Goal: Task Accomplishment & Management: Use online tool/utility

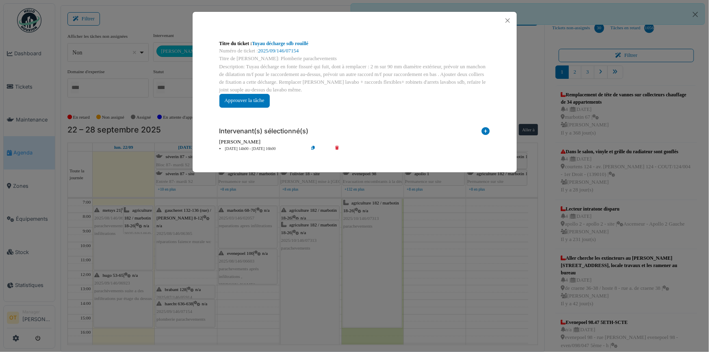
click at [514, 20] on div at bounding box center [354, 20] width 324 height 17
click at [511, 19] on button "Close" at bounding box center [507, 20] width 11 height 11
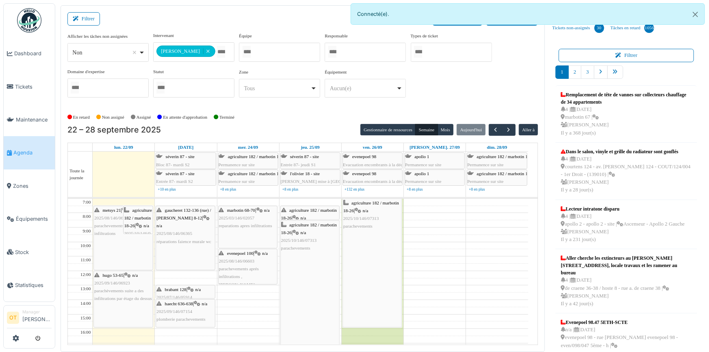
click at [16, 149] on span "Agenda" at bounding box center [32, 153] width 38 height 8
click at [465, 95] on div "**********" at bounding box center [302, 68] width 471 height 72
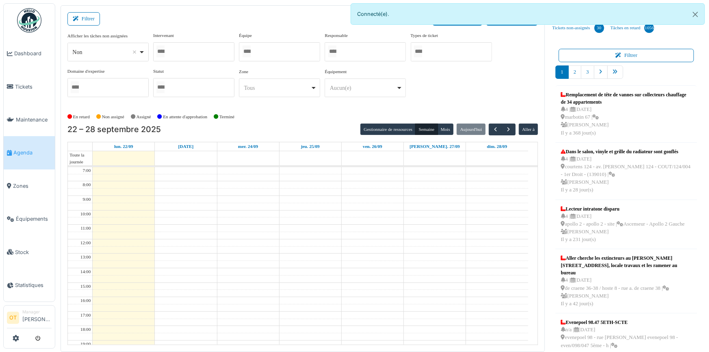
click at [205, 51] on div at bounding box center [193, 51] width 81 height 19
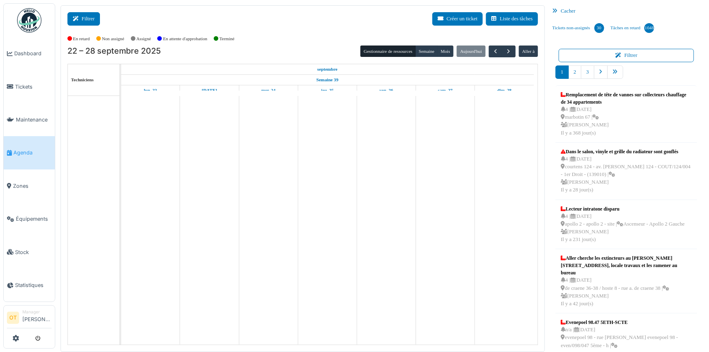
click at [78, 23] on button "Filtrer" at bounding box center [83, 18] width 32 height 13
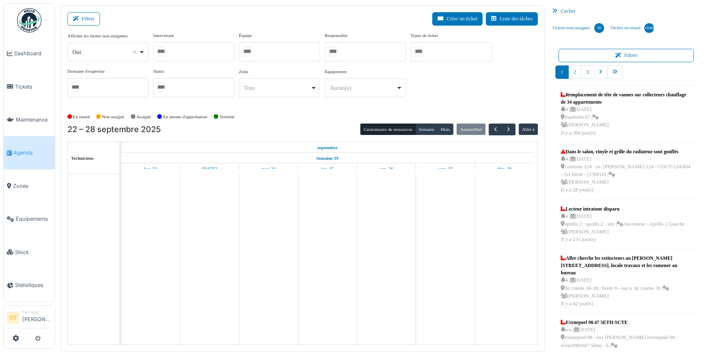
click at [184, 54] on div at bounding box center [193, 51] width 81 height 19
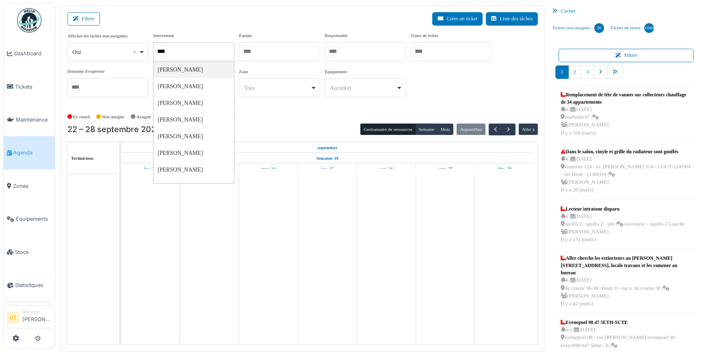
type input "*****"
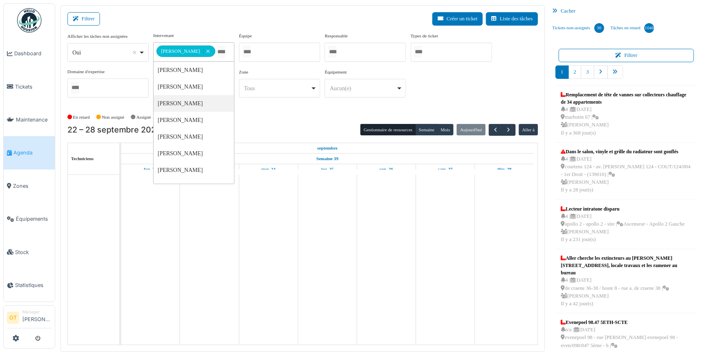
click at [279, 110] on div "En retard Non assigné Assigné En attente d'approbation Terminé" at bounding box center [302, 116] width 471 height 13
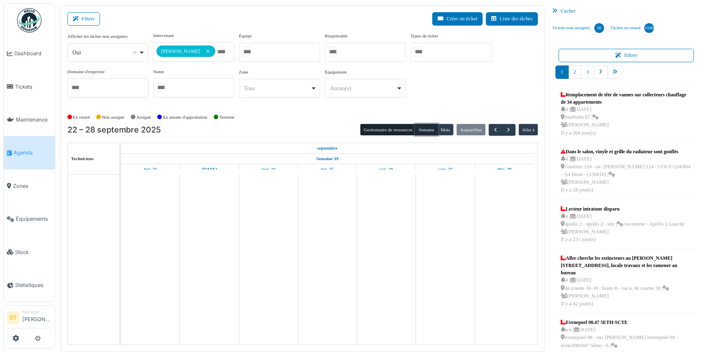
click at [420, 132] on button "Semaine" at bounding box center [426, 129] width 22 height 11
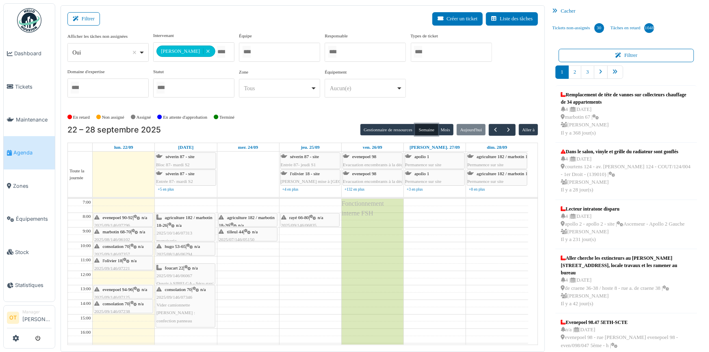
click at [108, 264] on div "l'olivier 18 | n/a 2025/09/146/07221 Problème de fermeture porte de la terrasse…" at bounding box center [123, 280] width 58 height 47
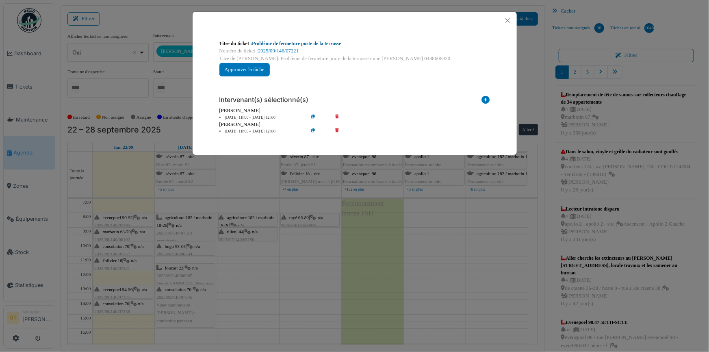
click at [290, 43] on link "Problème de fermeture porte de la terrasse" at bounding box center [296, 44] width 89 height 6
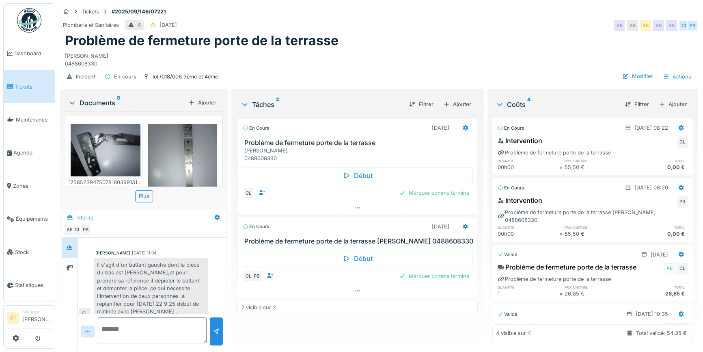
click at [96, 141] on img at bounding box center [106, 150] width 70 height 52
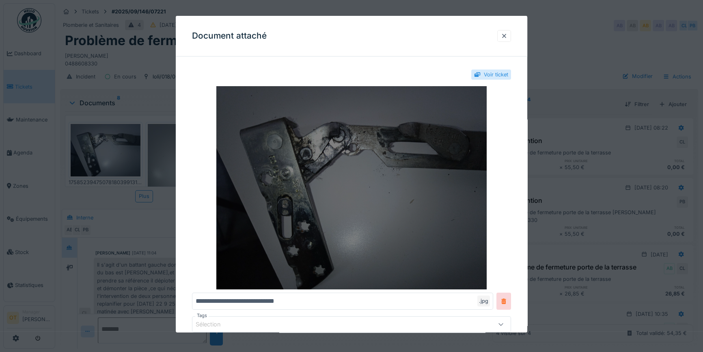
click at [285, 203] on img at bounding box center [351, 187] width 319 height 203
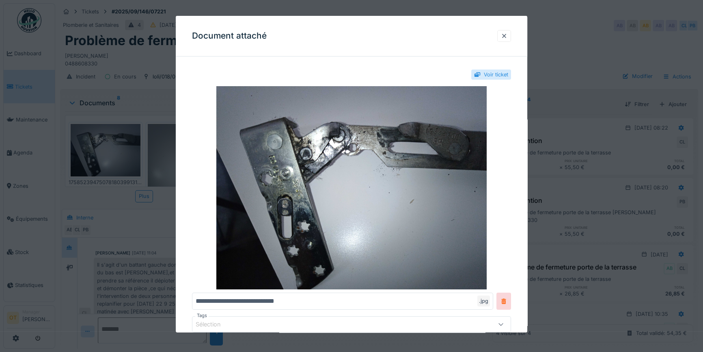
click at [134, 96] on div at bounding box center [351, 176] width 703 height 352
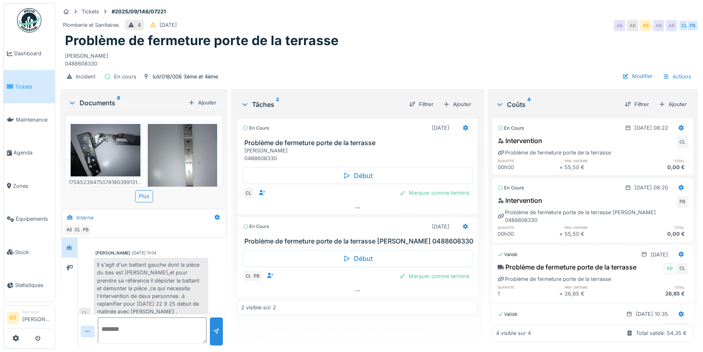
click at [174, 158] on img at bounding box center [183, 170] width 70 height 93
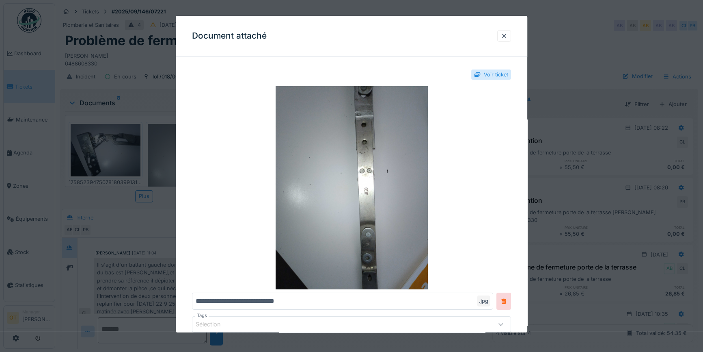
click at [166, 155] on div at bounding box center [351, 176] width 703 height 352
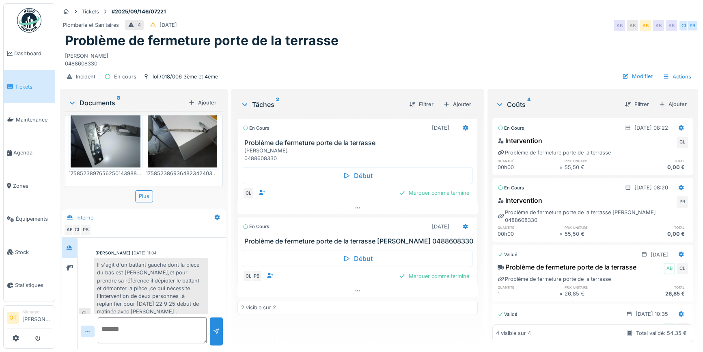
scroll to position [110, 0]
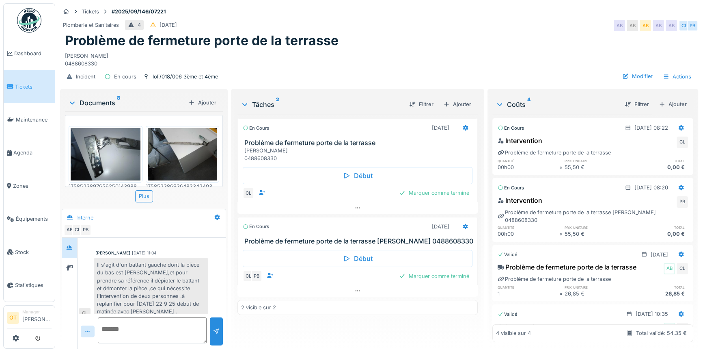
click at [110, 149] on img at bounding box center [106, 154] width 70 height 52
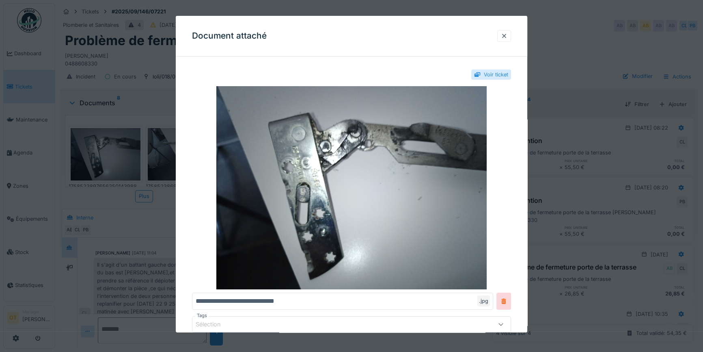
click at [110, 149] on div at bounding box center [351, 176] width 703 height 352
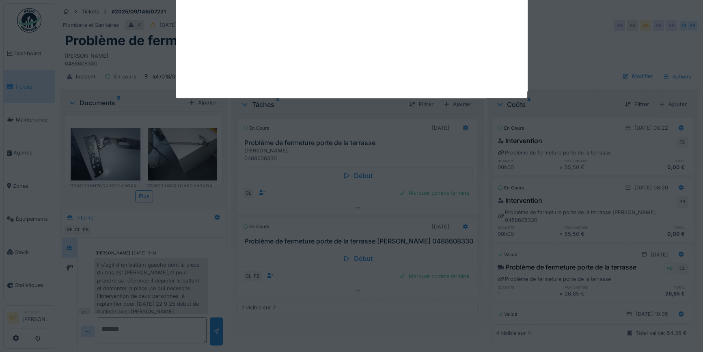
click at [162, 146] on div "Annuler Tickets #2025/09/146/07221 Plomberie et Sanitaires 4 20/09/2025 AB AB A…" at bounding box center [379, 176] width 648 height 352
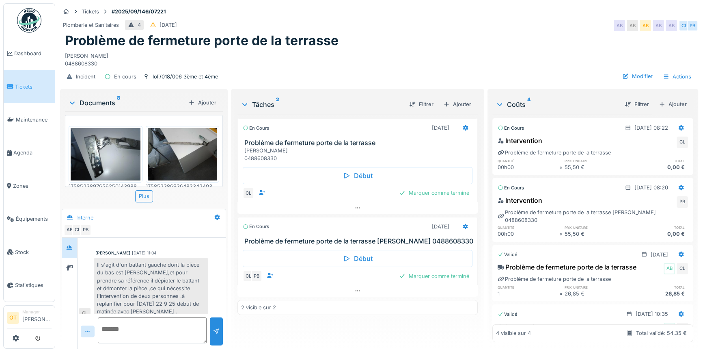
click at [162, 146] on img at bounding box center [183, 154] width 70 height 52
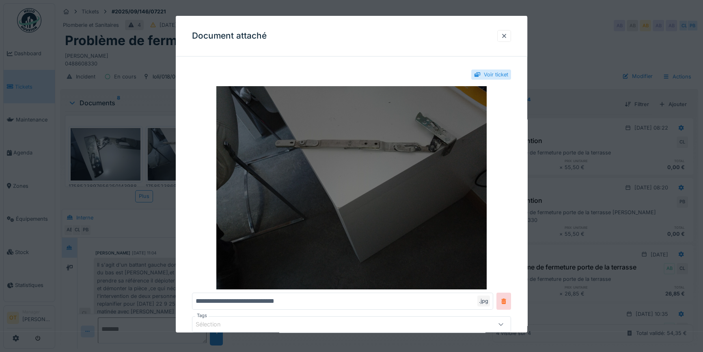
click at [346, 146] on img at bounding box center [351, 187] width 319 height 203
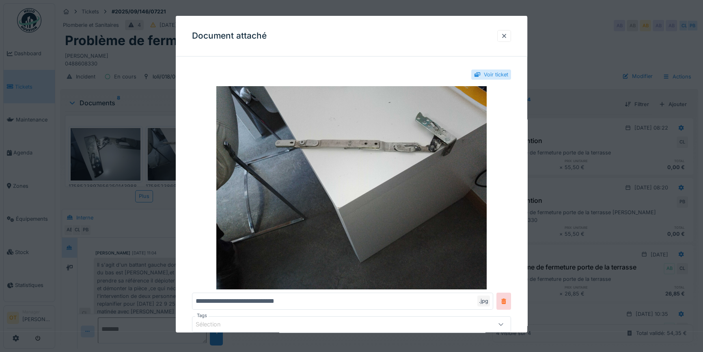
scroll to position [5, 0]
click at [162, 191] on div at bounding box center [351, 176] width 703 height 352
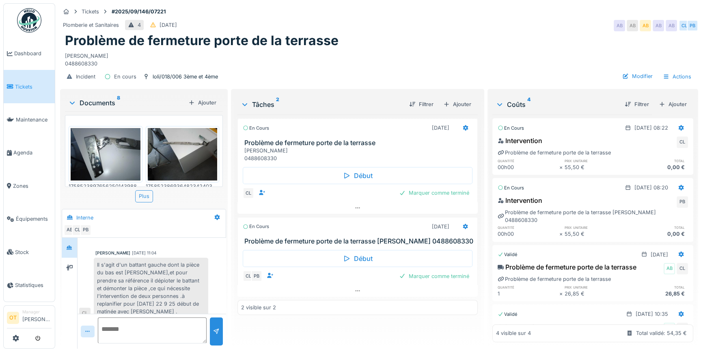
click at [149, 190] on div "Plus" at bounding box center [144, 196] width 18 height 12
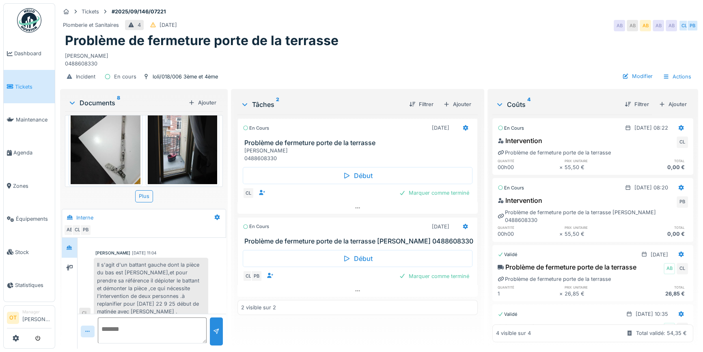
click at [110, 141] on img at bounding box center [106, 137] width 70 height 93
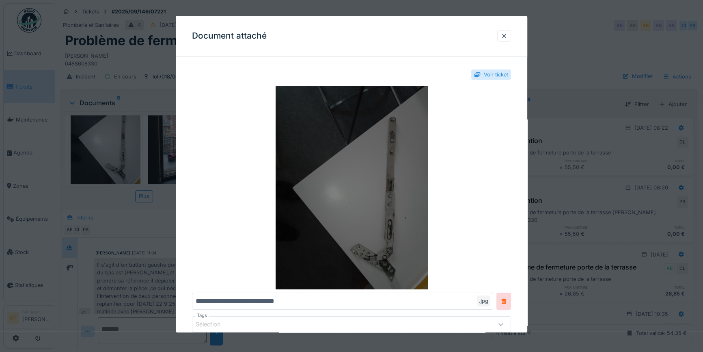
click at [391, 262] on img at bounding box center [351, 187] width 319 height 203
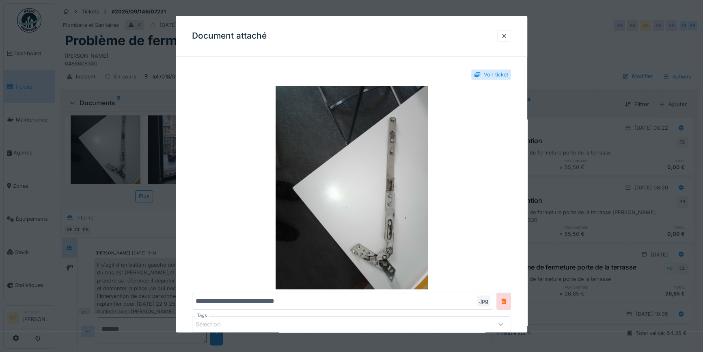
click at [150, 93] on div at bounding box center [351, 176] width 703 height 352
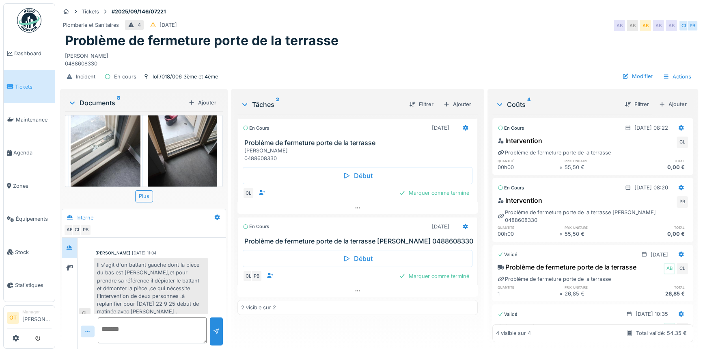
scroll to position [333, 0]
click at [108, 137] on img at bounding box center [106, 140] width 70 height 93
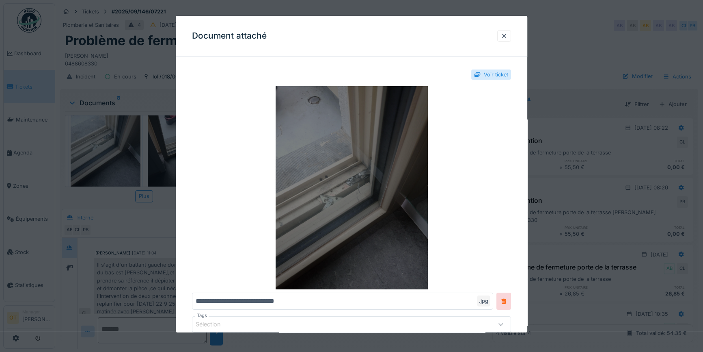
click at [352, 210] on img at bounding box center [351, 187] width 319 height 203
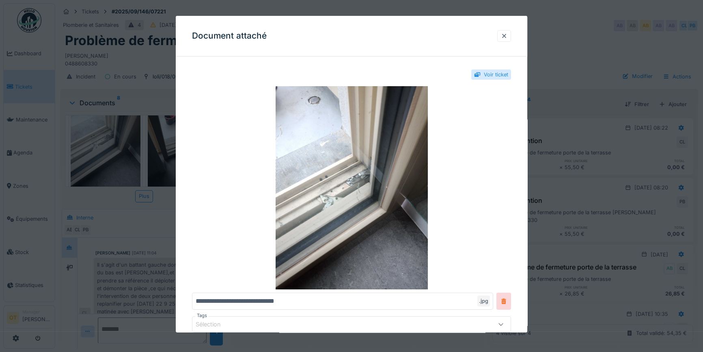
click at [150, 176] on div at bounding box center [351, 176] width 703 height 352
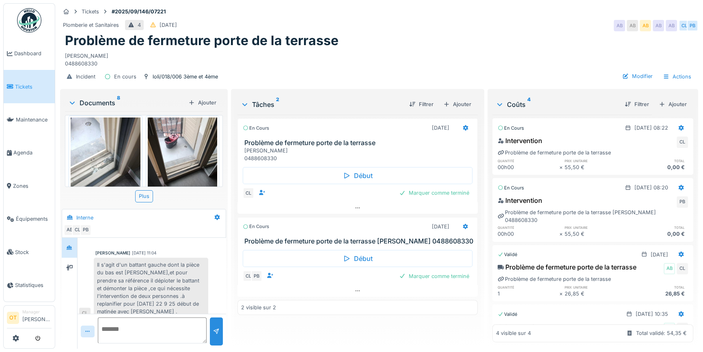
scroll to position [315, 0]
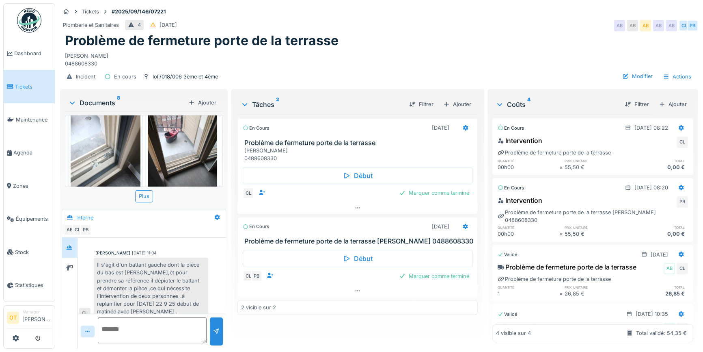
click at [185, 154] on img at bounding box center [183, 158] width 70 height 93
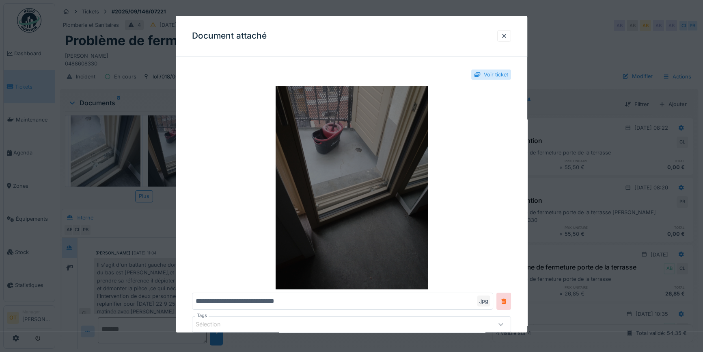
click at [368, 182] on img at bounding box center [351, 187] width 319 height 203
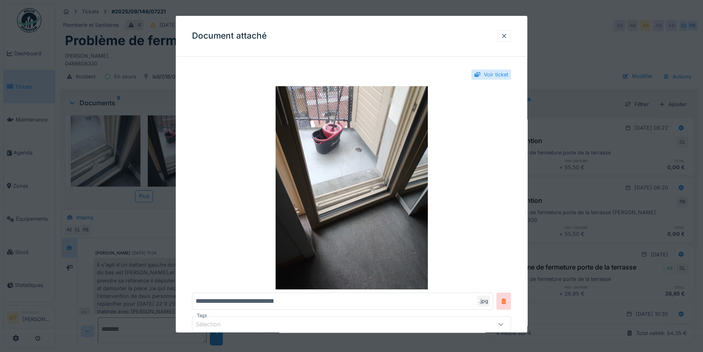
click at [151, 195] on div at bounding box center [351, 176] width 703 height 352
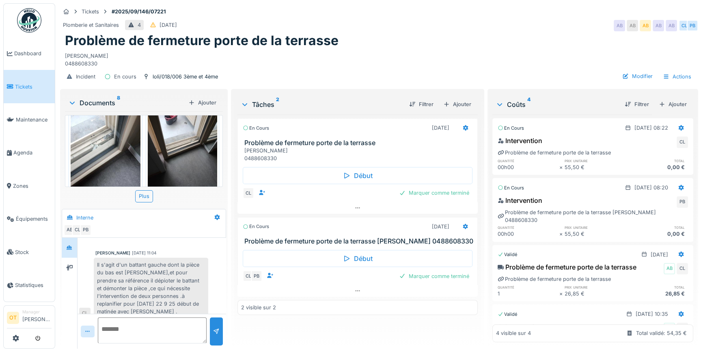
scroll to position [222, 0]
